Goal: Communication & Community: Connect with others

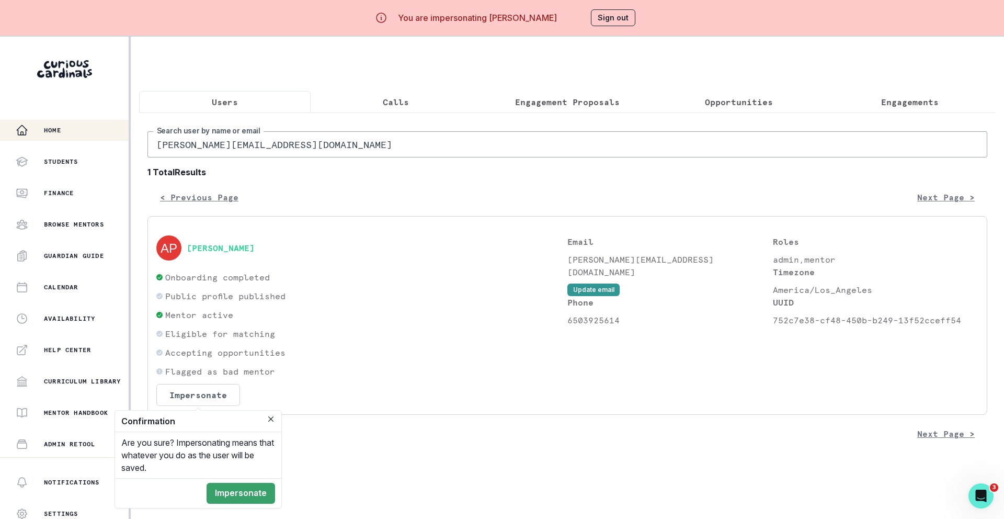
click at [60, 121] on button "Home" at bounding box center [64, 130] width 129 height 21
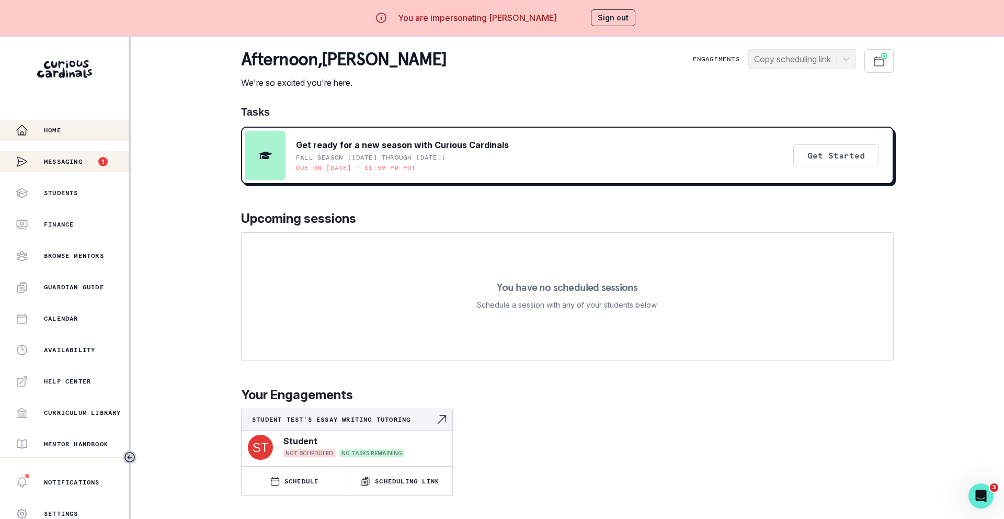
click at [81, 159] on p "Messaging" at bounding box center [63, 161] width 39 height 8
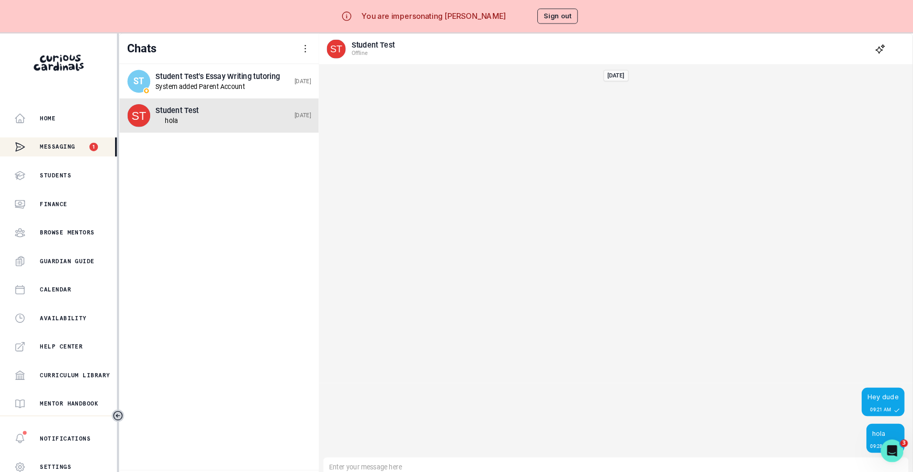
scroll to position [37, 0]
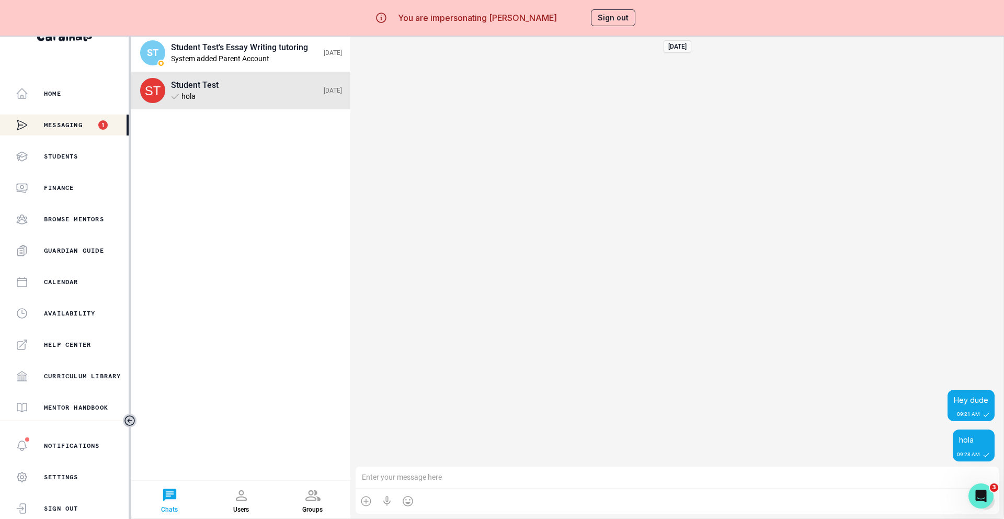
click at [172, 491] on div at bounding box center [169, 495] width 17 height 17
click at [246, 494] on div at bounding box center [241, 495] width 17 height 17
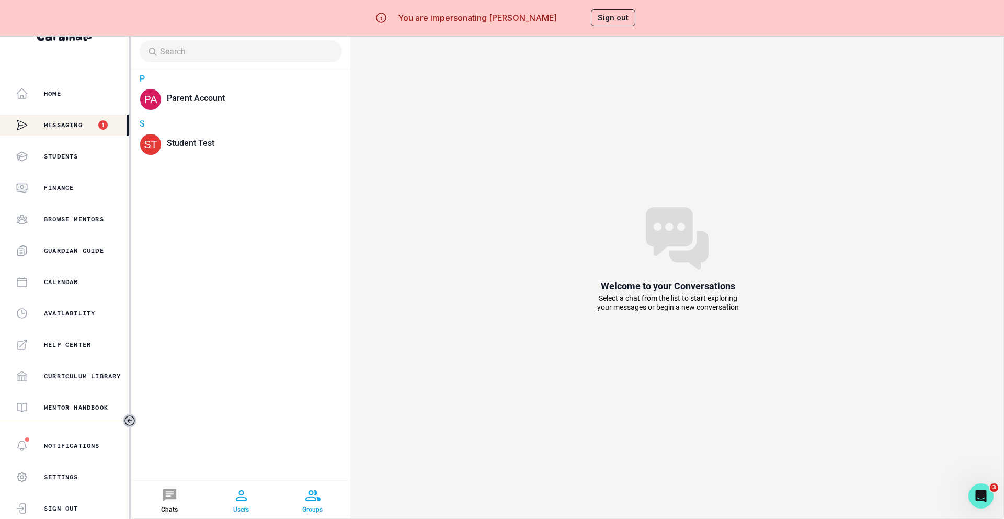
click at [305, 495] on div at bounding box center [312, 495] width 17 height 17
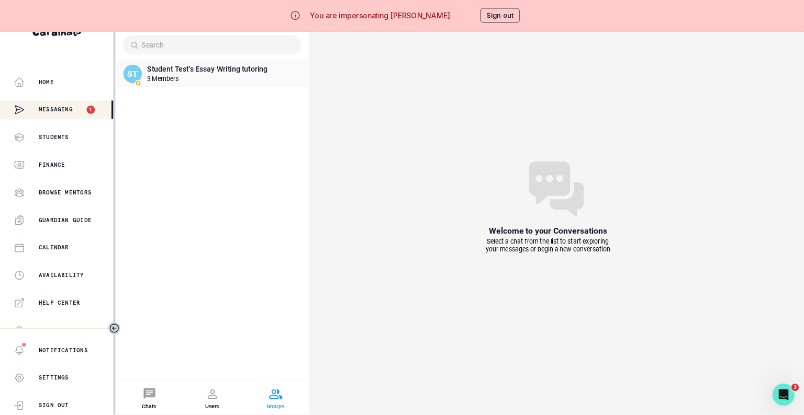
scroll to position [36, 0]
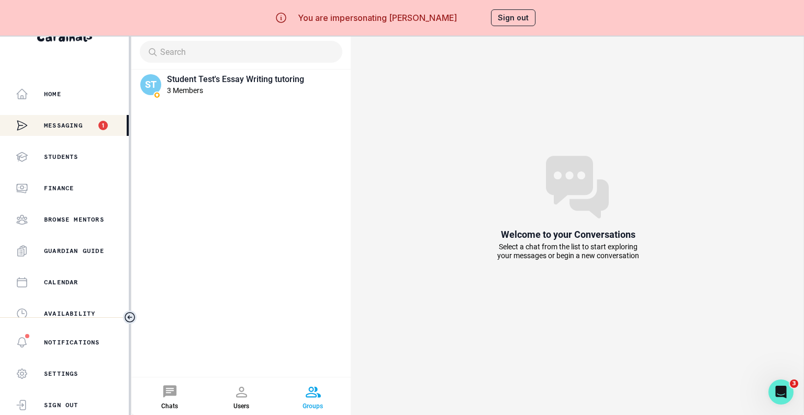
click at [131, 313] on icon "Toggle sidebar" at bounding box center [129, 317] width 9 height 9
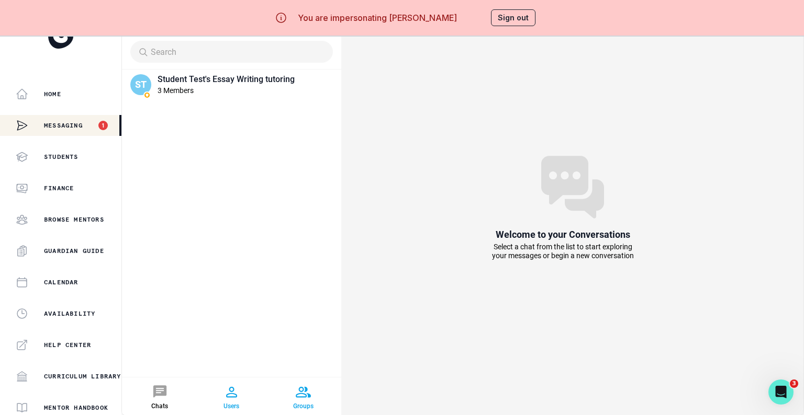
click at [223, 389] on div at bounding box center [231, 392] width 17 height 17
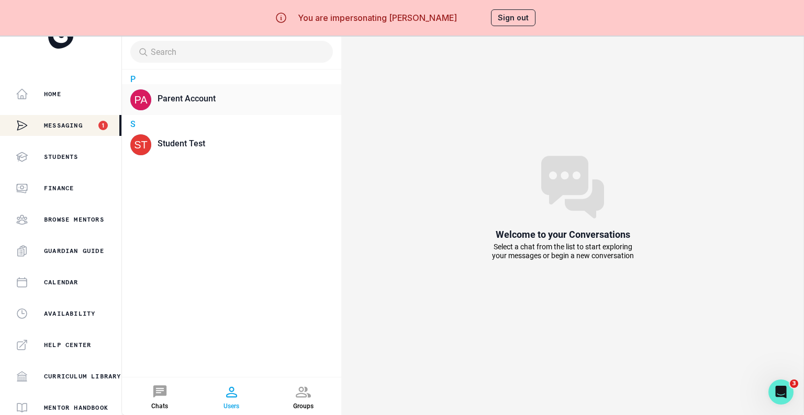
click at [157, 100] on div "Parent Account" at bounding box center [238, 99] width 163 height 10
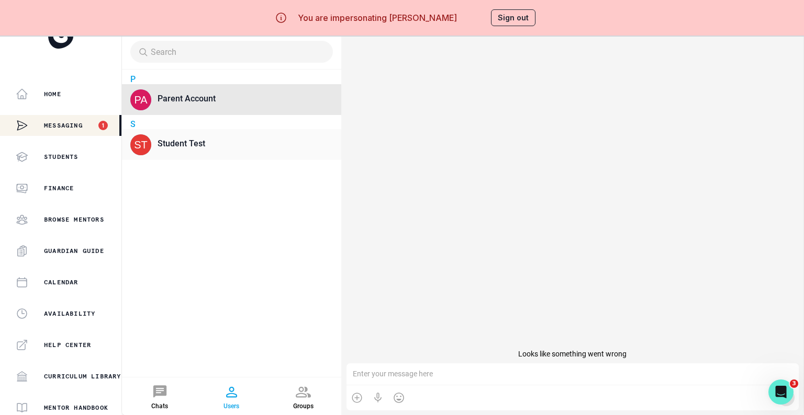
click at [157, 136] on div "Student Test" at bounding box center [244, 144] width 175 height 22
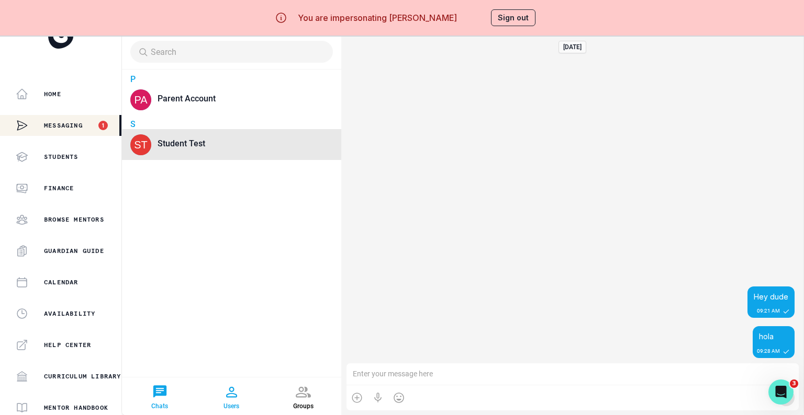
click at [151, 394] on div at bounding box center [159, 392] width 17 height 17
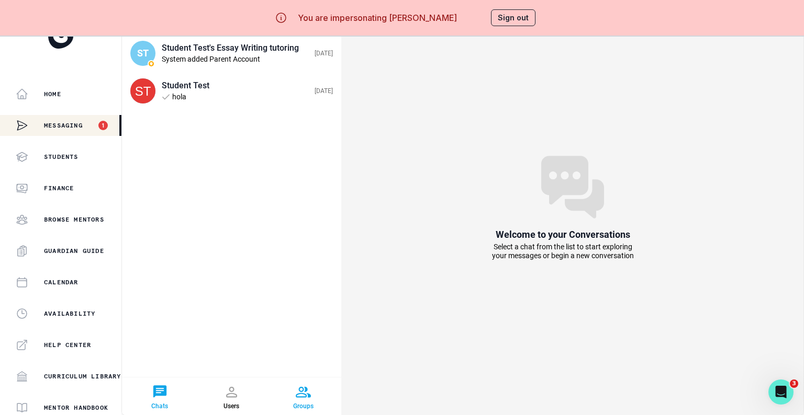
click at [295, 394] on div at bounding box center [303, 392] width 17 height 17
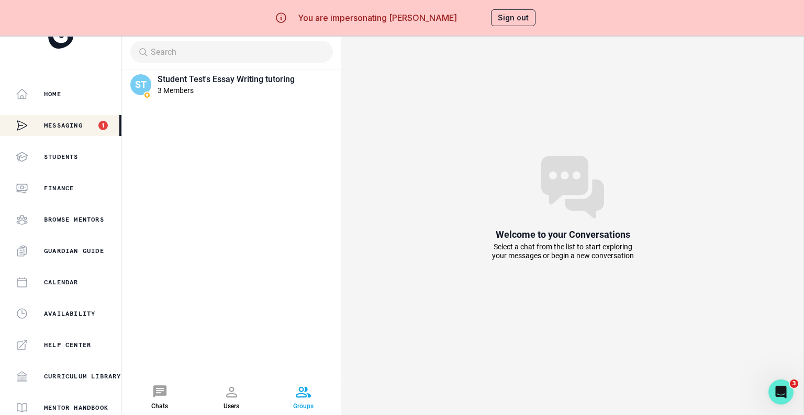
click at [149, 54] on input at bounding box center [237, 52] width 177 height 10
type input "student test"
click at [151, 389] on div at bounding box center [159, 392] width 17 height 17
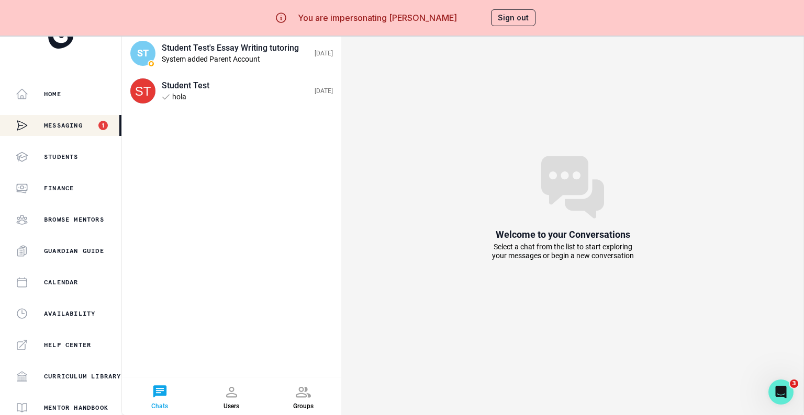
click at [514, 20] on button "Sign out" at bounding box center [513, 17] width 44 height 17
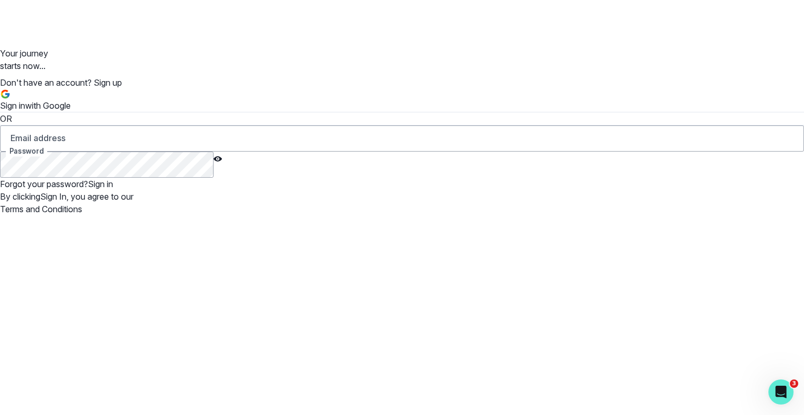
click at [71, 112] on button "Sign in with Google" at bounding box center [35, 100] width 71 height 23
